Goal: Task Accomplishment & Management: Manage account settings

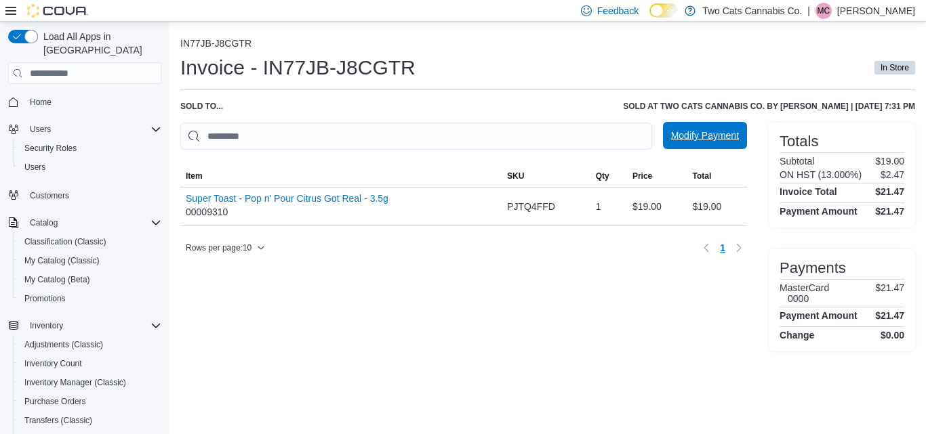
click at [682, 146] on span "Modify Payment" at bounding box center [705, 135] width 68 height 27
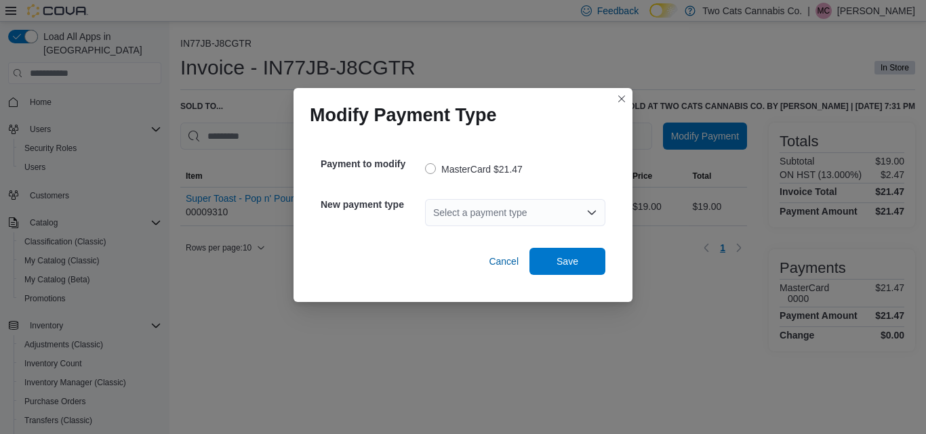
click at [496, 224] on div "Select a payment type" at bounding box center [515, 212] width 180 height 27
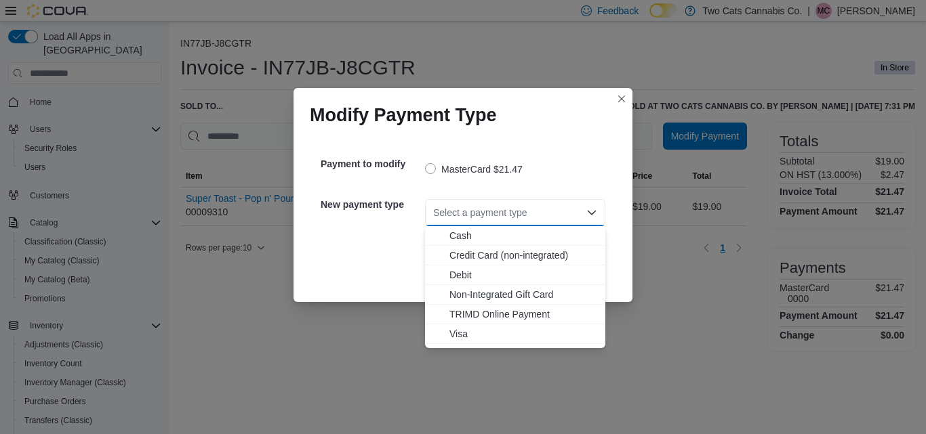
click at [496, 224] on div "Select a payment type" at bounding box center [515, 212] width 180 height 27
click at [469, 244] on button "Cash" at bounding box center [515, 236] width 180 height 20
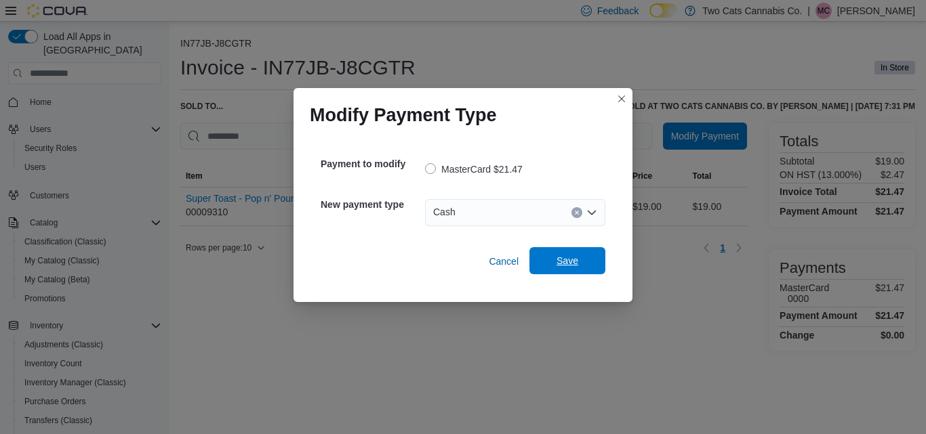
click at [550, 262] on span "Save" at bounding box center [567, 260] width 60 height 27
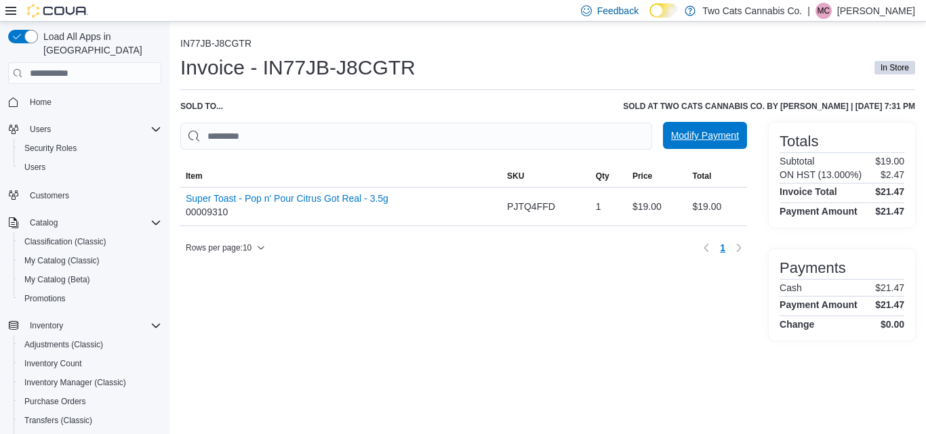
click at [682, 132] on span "Modify Payment" at bounding box center [705, 136] width 68 height 14
